Goal: Use online tool/utility: Utilize a website feature to perform a specific function

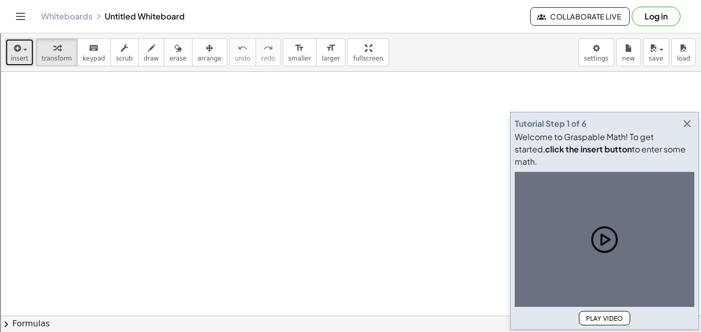
click at [21, 46] on span "button" at bounding box center [22, 49] width 2 height 7
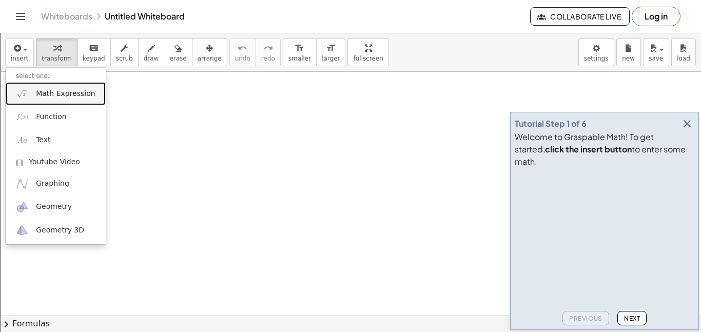
click at [60, 95] on span "Math Expression" at bounding box center [65, 94] width 59 height 10
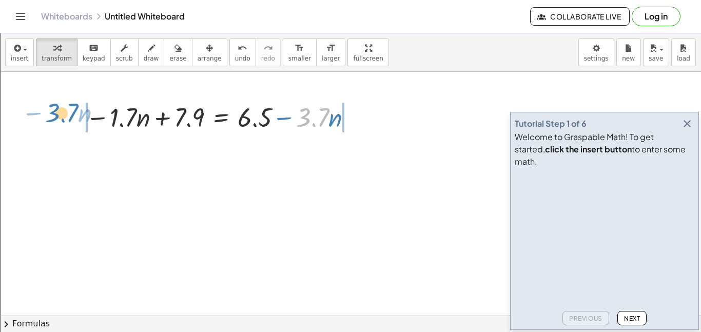
drag, startPoint x: 302, startPoint y: 122, endPoint x: 51, endPoint y: 117, distance: 251.0
click at [83, 121] on div at bounding box center [234, 116] width 401 height 35
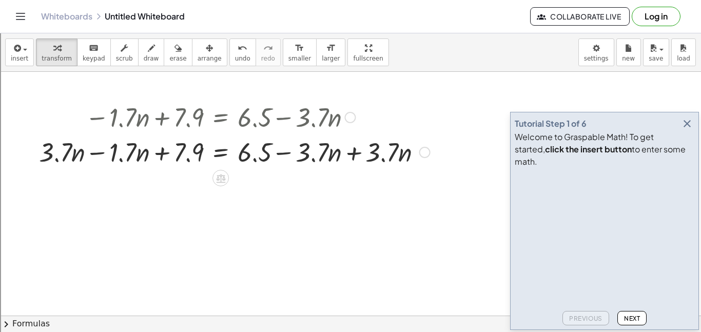
click at [94, 153] on div at bounding box center [234, 151] width 401 height 35
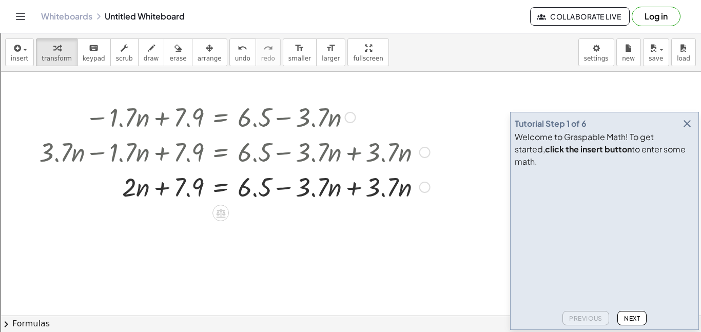
click at [352, 190] on div at bounding box center [234, 186] width 401 height 35
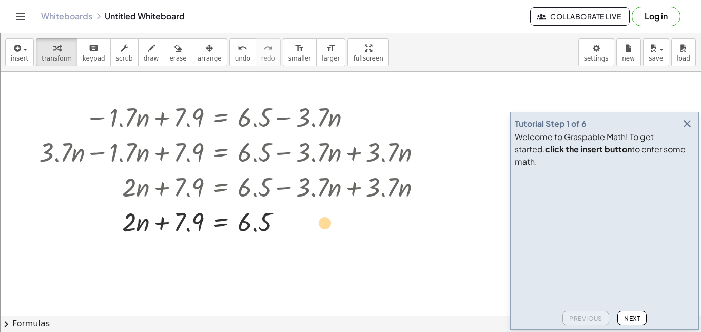
drag, startPoint x: 183, startPoint y: 216, endPoint x: 324, endPoint y: 215, distance: 141.1
click at [324, 215] on div at bounding box center [234, 221] width 401 height 35
drag, startPoint x: 179, startPoint y: 216, endPoint x: 293, endPoint y: 213, distance: 114.0
click at [293, 213] on div at bounding box center [234, 221] width 401 height 35
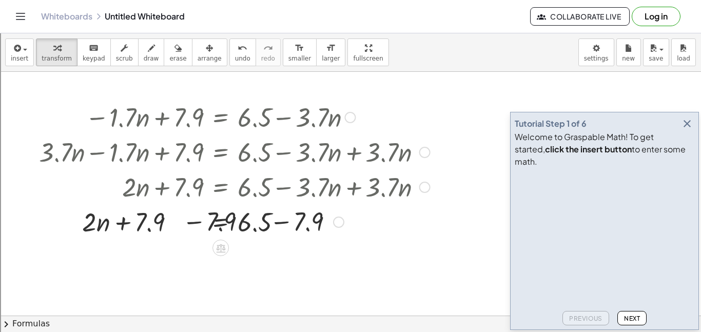
click at [267, 220] on div at bounding box center [234, 221] width 401 height 35
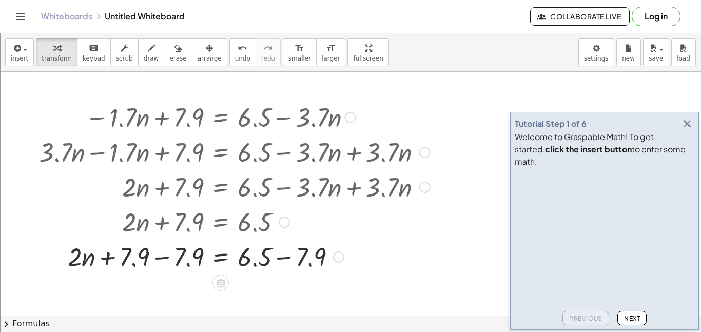
click at [280, 256] on div at bounding box center [234, 256] width 401 height 35
click at [164, 259] on div at bounding box center [234, 256] width 401 height 35
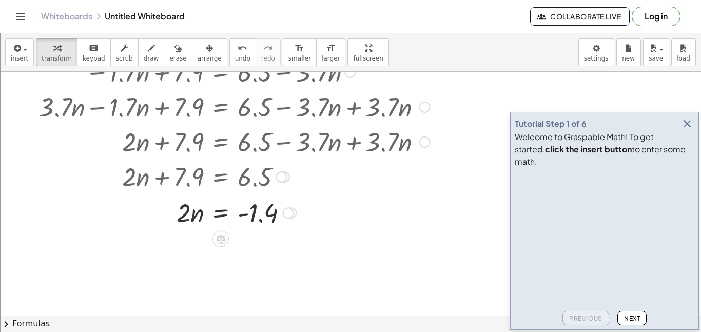
scroll to position [52, 0]
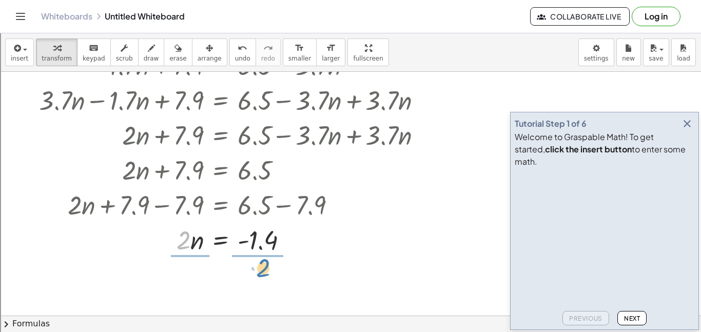
drag, startPoint x: 177, startPoint y: 242, endPoint x: 257, endPoint y: 269, distance: 84.7
click at [257, 245] on div at bounding box center [234, 238] width 401 height 51
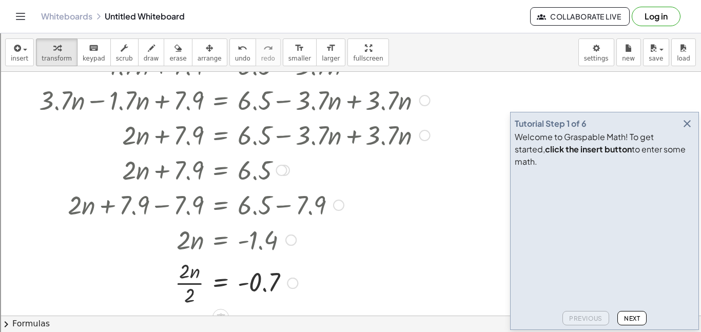
click at [197, 284] on div at bounding box center [234, 282] width 401 height 51
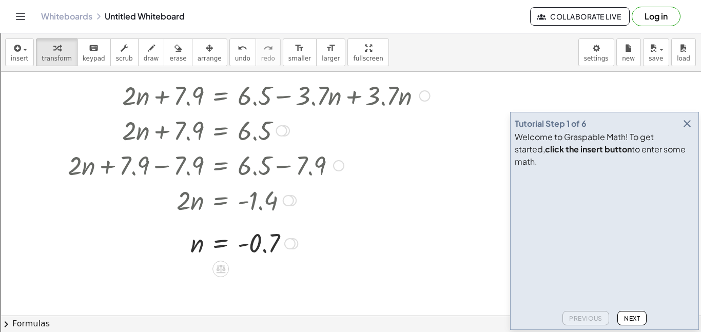
scroll to position [93, 0]
